Goal: Task Accomplishment & Management: Complete application form

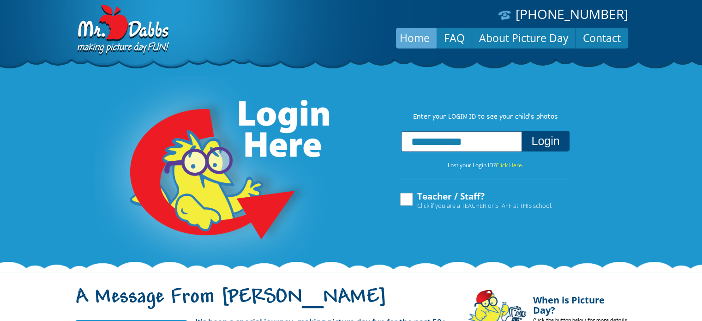
type input "**********"
click at [544, 146] on button "Login" at bounding box center [545, 141] width 48 height 21
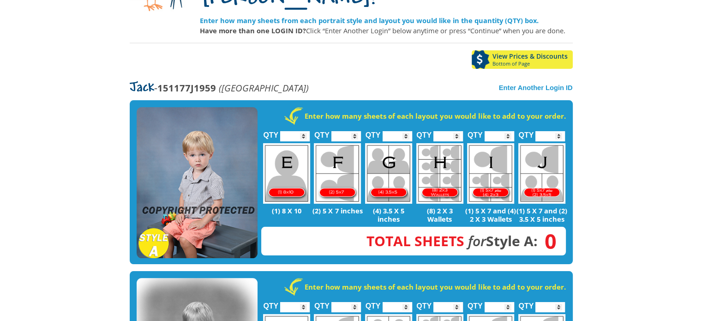
scroll to position [122, 0]
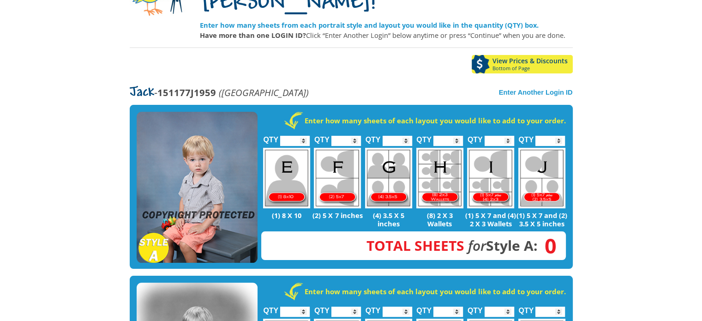
click at [188, 156] on img at bounding box center [197, 187] width 121 height 151
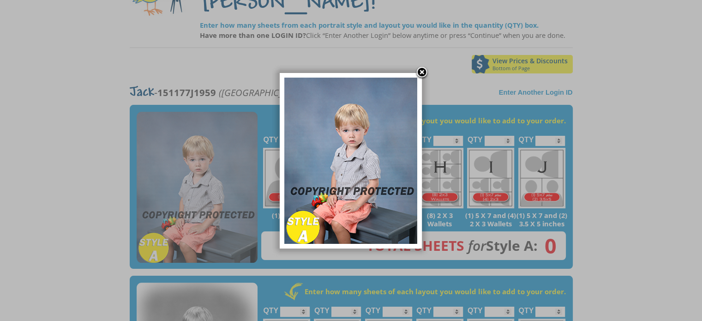
click at [420, 72] on link at bounding box center [422, 73] width 14 height 14
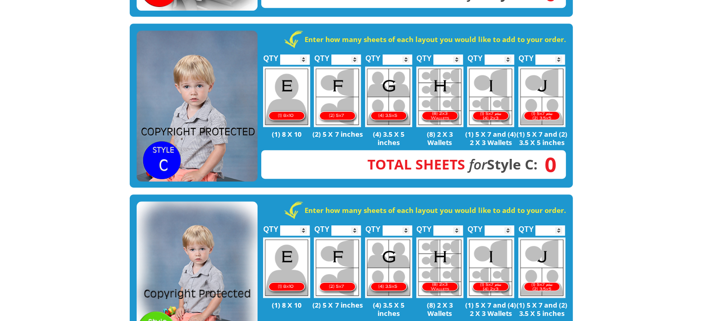
scroll to position [0, 0]
